Goal: Information Seeking & Learning: Learn about a topic

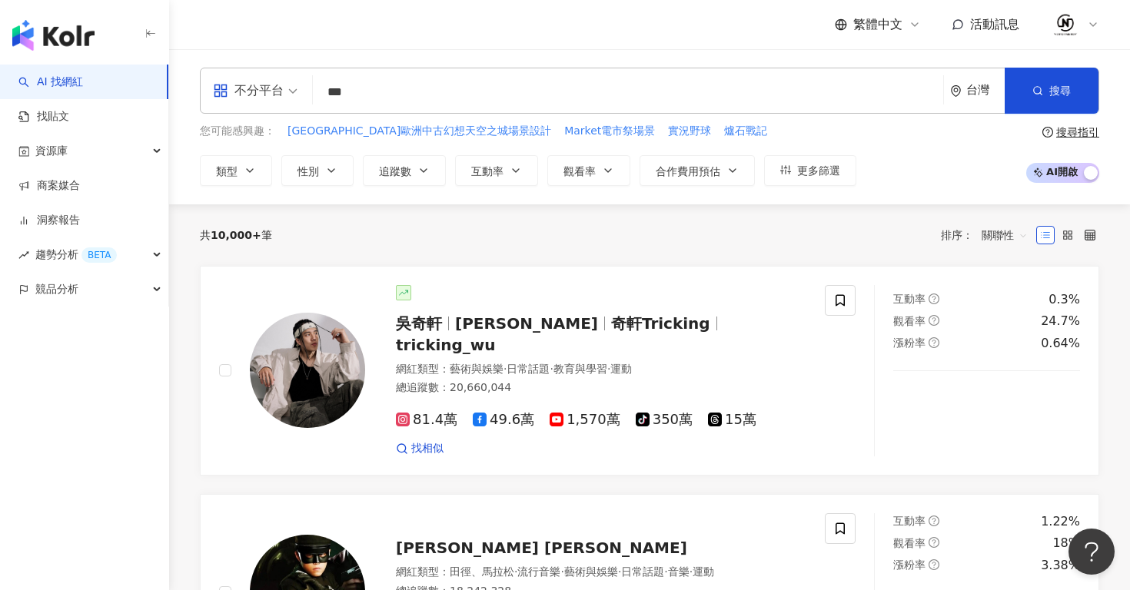
type input "**"
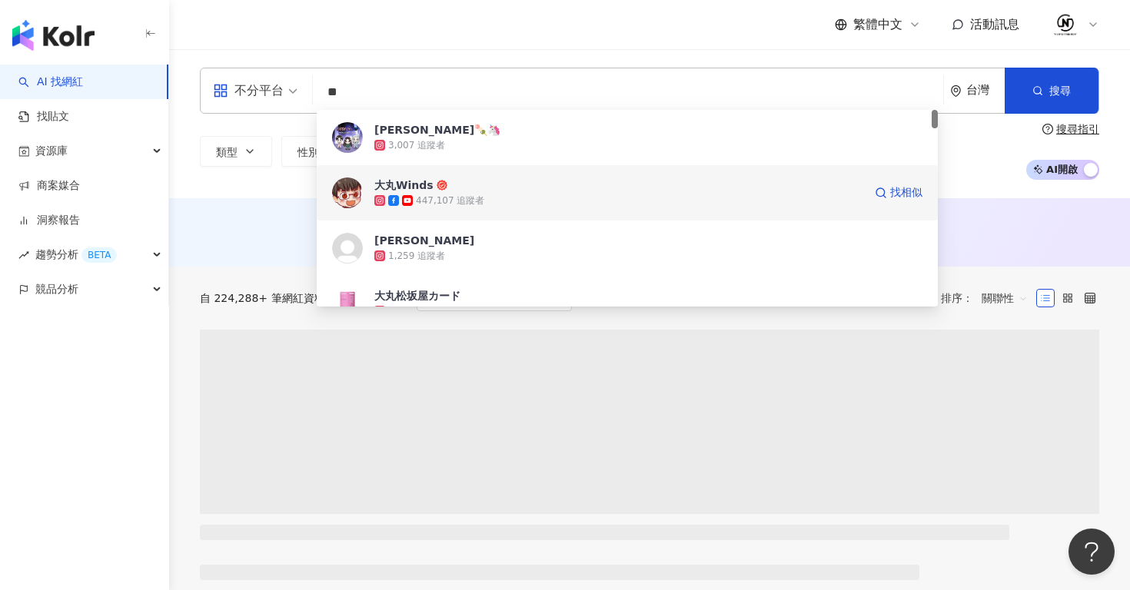
click at [432, 202] on div "447,107 追蹤者" at bounding box center [450, 201] width 68 height 13
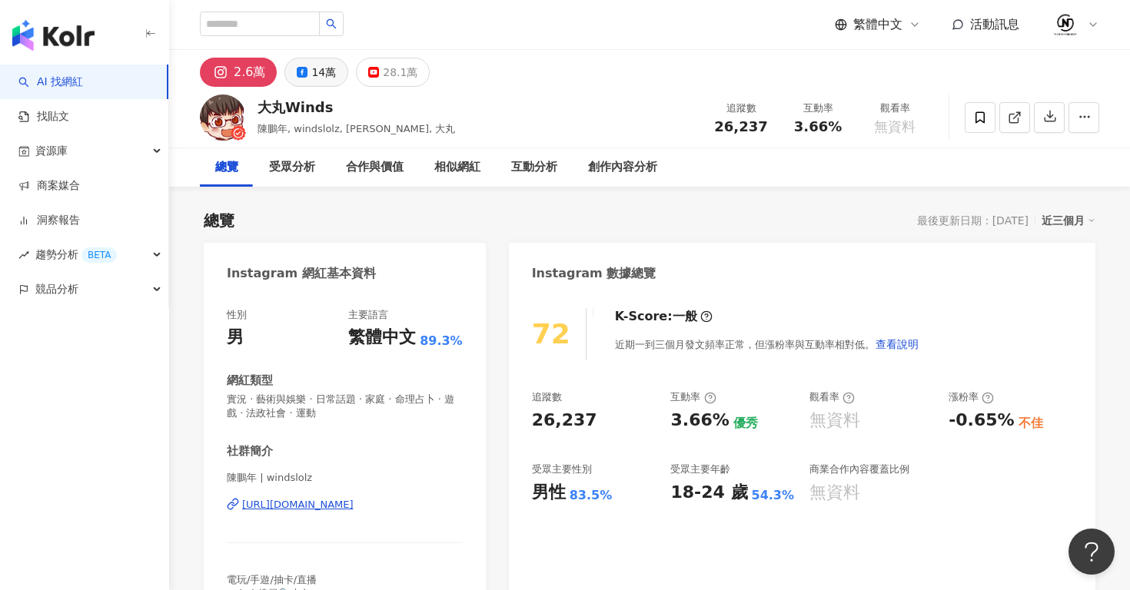
click at [324, 78] on div "14萬" at bounding box center [323, 73] width 25 height 22
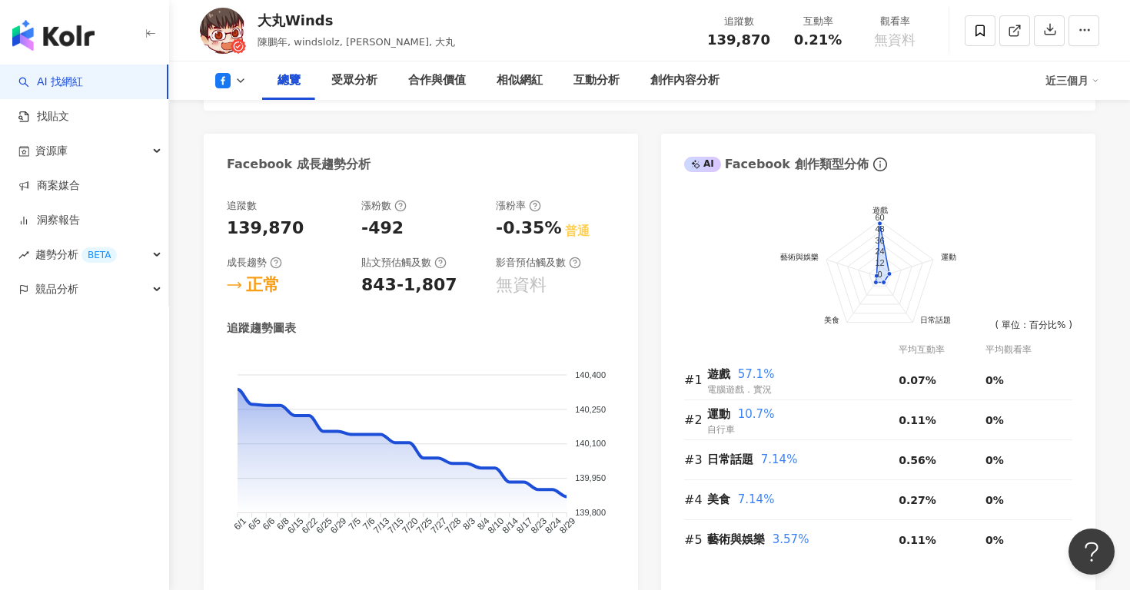
scroll to position [817, 0]
